Goal: Task Accomplishment & Management: Complete application form

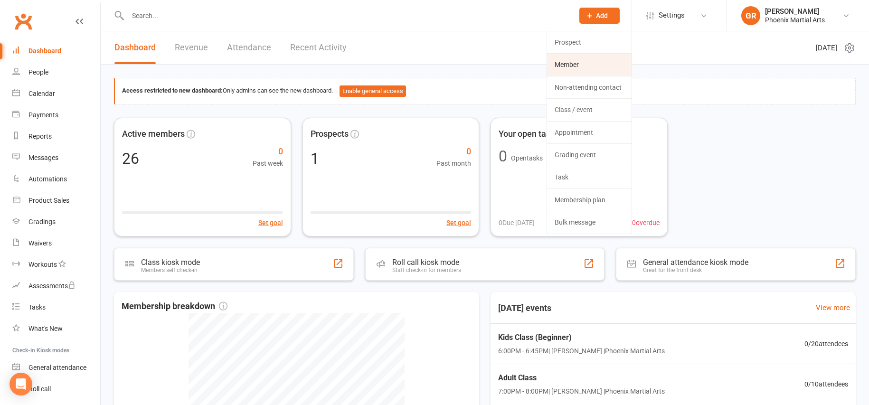
click at [592, 62] on link "Member" at bounding box center [589, 65] width 85 height 22
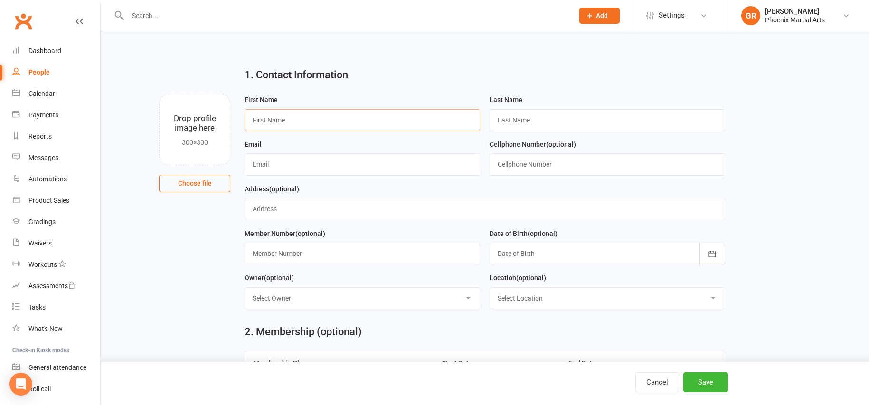
click at [466, 120] on input "text" at bounding box center [363, 120] width 236 height 22
type input "[PERSON_NAME]"
click at [672, 117] on input "text" at bounding box center [608, 120] width 236 height 22
type input "[PERSON_NAME]"
type input "[EMAIL_ADDRESS][DOMAIN_NAME]"
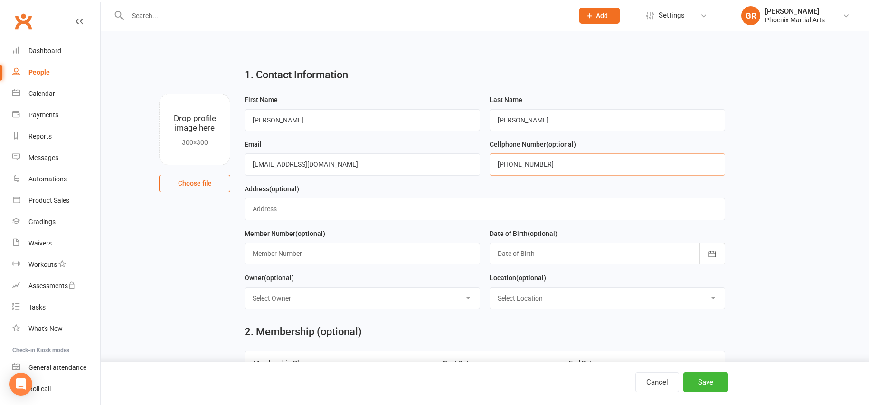
type input "[PHONE_NUMBER]"
type input "[STREET_ADDRESS][PERSON_NAME]"
click at [717, 251] on button "button" at bounding box center [713, 254] width 26 height 22
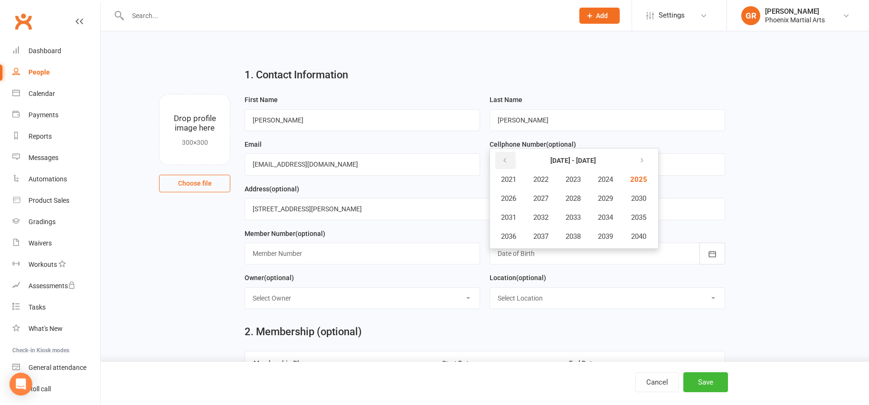
click at [506, 163] on icon "button" at bounding box center [505, 161] width 7 height 8
click at [646, 214] on span "2015" at bounding box center [637, 217] width 15 height 9
click at [506, 238] on span "October" at bounding box center [513, 236] width 25 height 9
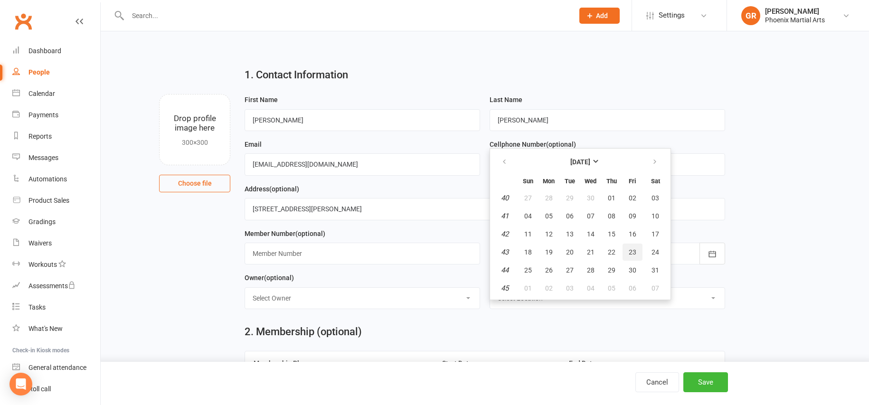
click at [635, 249] on span "23" at bounding box center [633, 252] width 8 height 8
type input "[DATE]"
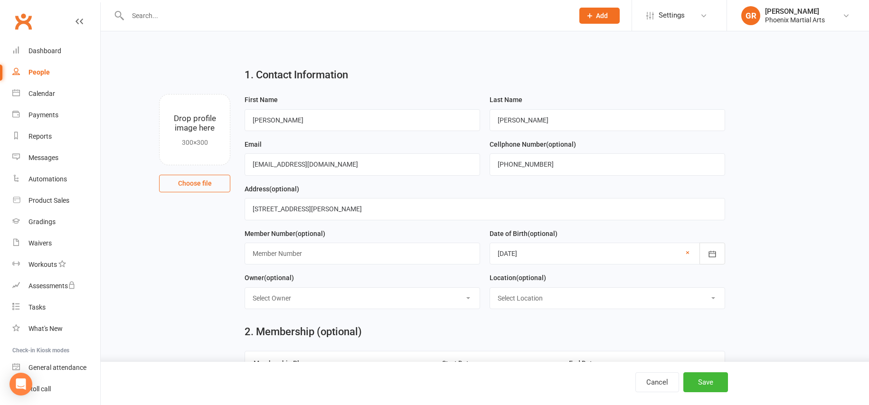
click at [400, 296] on select "Select Owner [PERSON_NAME]" at bounding box center [362, 298] width 235 height 21
select select "0"
click at [509, 296] on select "Select Location [GEOGRAPHIC_DATA] Martial Arts" at bounding box center [607, 298] width 235 height 21
select select "0"
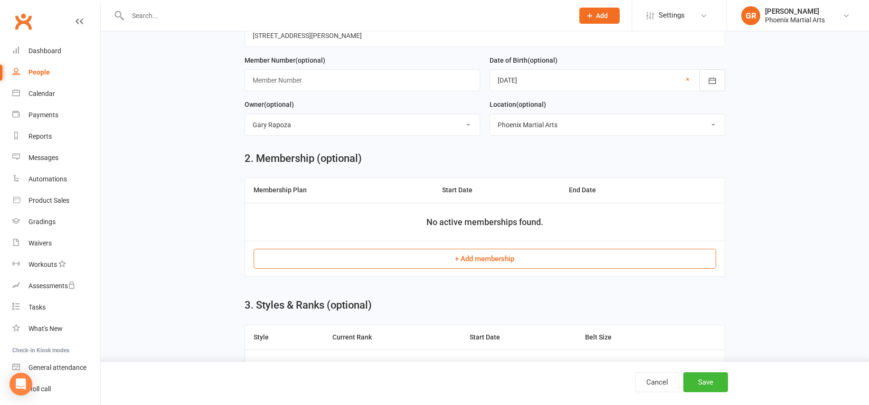
scroll to position [190, 0]
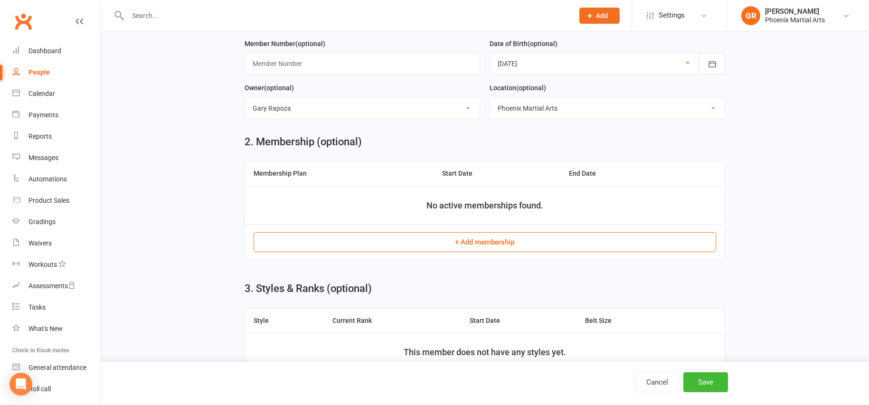
click at [500, 239] on button "+ Add membership" at bounding box center [485, 242] width 462 height 20
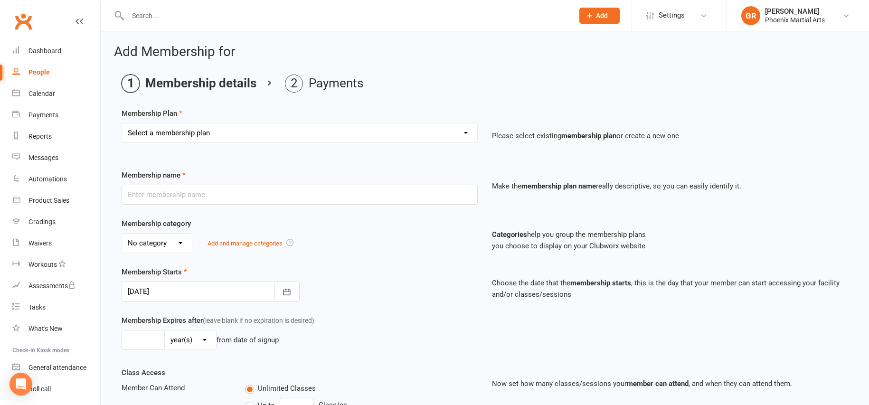
click at [401, 159] on div "Membership Plan Select a membership plan Create new Membership Plan 2 Week Tria…" at bounding box center [485, 334] width 727 height 452
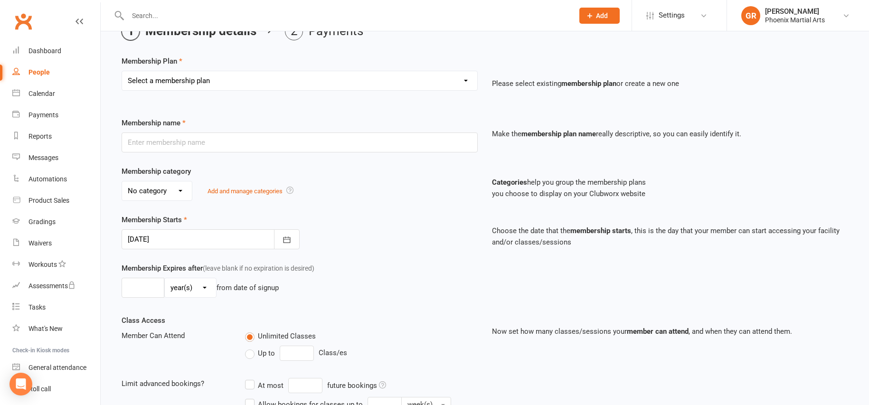
scroll to position [217, 0]
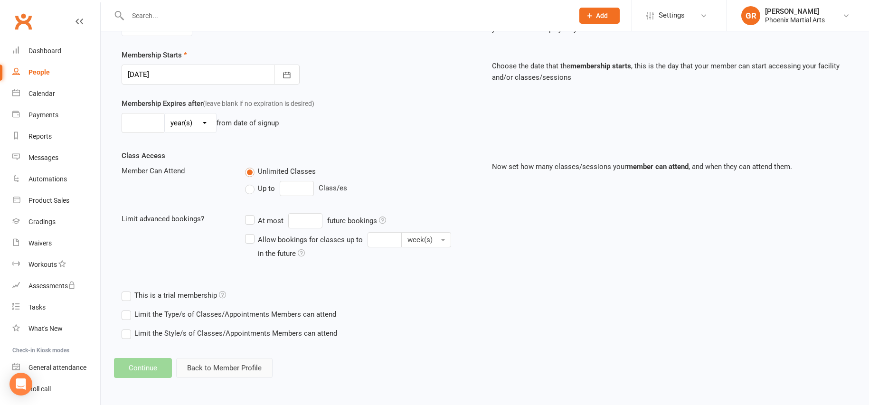
click at [201, 367] on button "Back to Member Profile" at bounding box center [224, 368] width 96 height 20
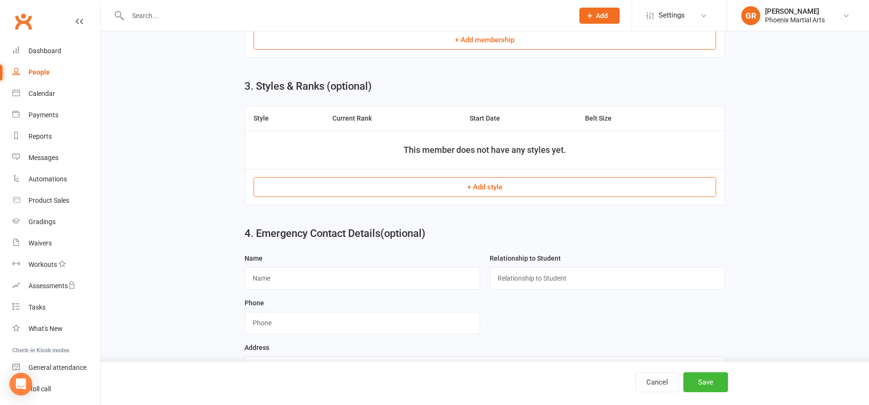
scroll to position [426, 0]
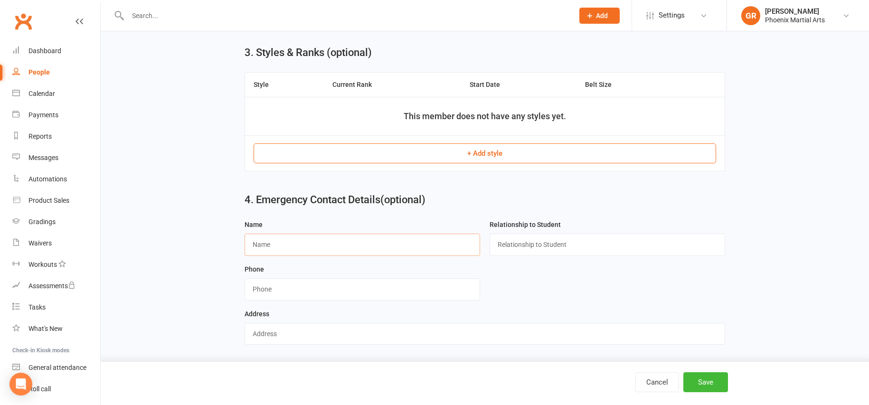
click at [348, 246] on input "text" at bounding box center [363, 245] width 236 height 22
type input "g"
type input "[PERSON_NAME]"
type input "Father"
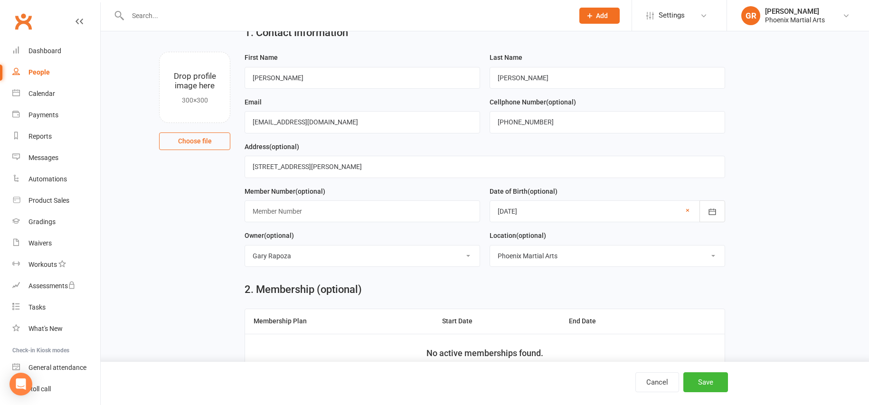
scroll to position [0, 0]
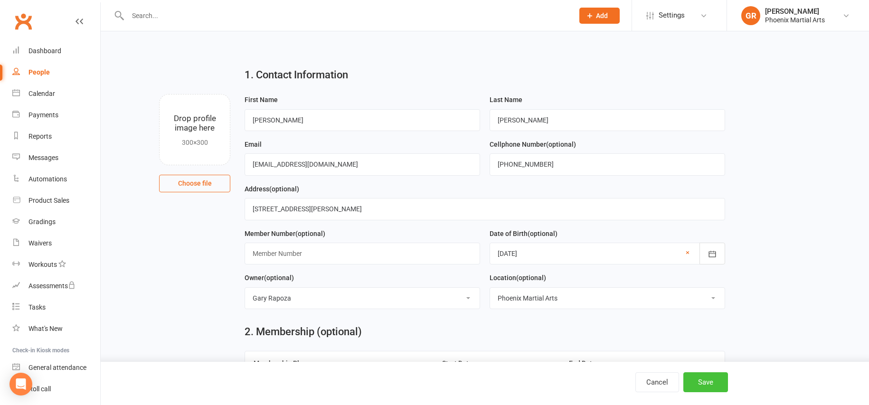
type input "[PHONE_NUMBER]"
click at [699, 384] on button "Save" at bounding box center [706, 382] width 45 height 20
